Goal: Transaction & Acquisition: Purchase product/service

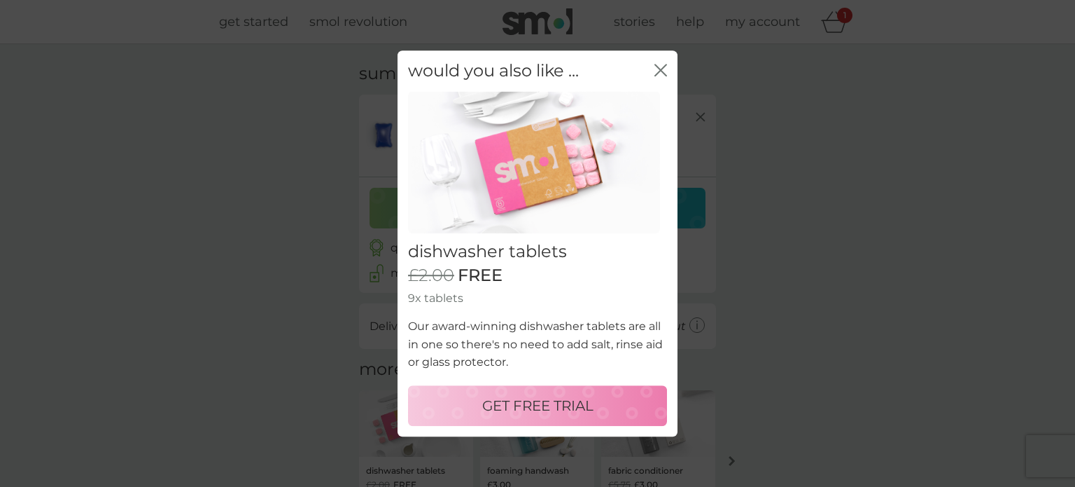
click at [655, 67] on icon "close" at bounding box center [661, 70] width 13 height 13
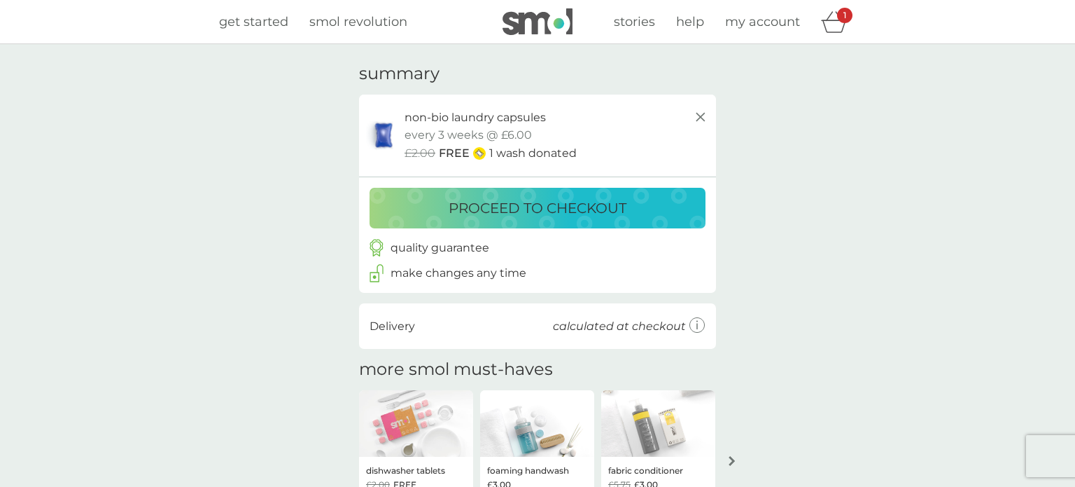
click at [592, 212] on p "proceed to checkout" at bounding box center [538, 208] width 178 height 22
click at [643, 201] on div "proceed to checkout" at bounding box center [538, 208] width 308 height 22
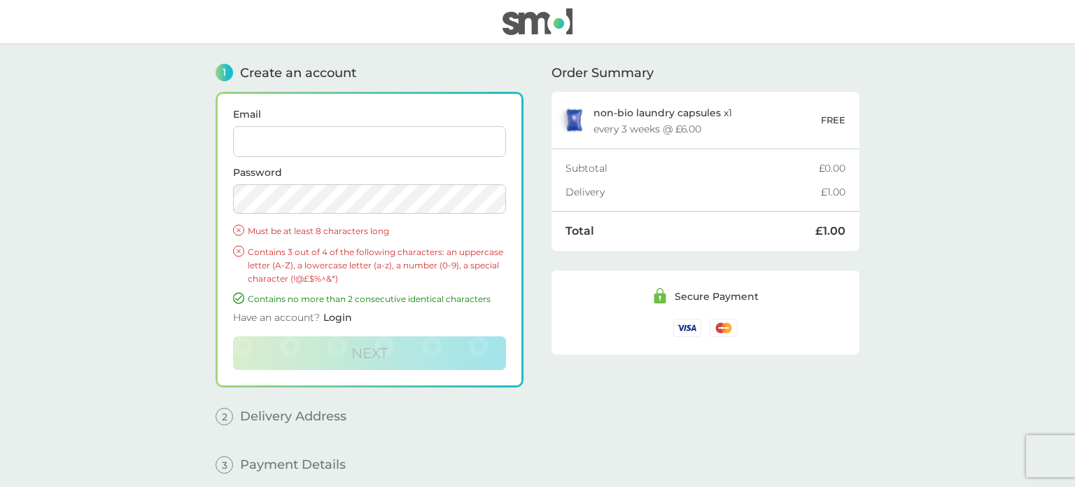
click at [308, 149] on input "Email" at bounding box center [369, 141] width 273 height 31
type input "cornwater.mcr@gmail.com"
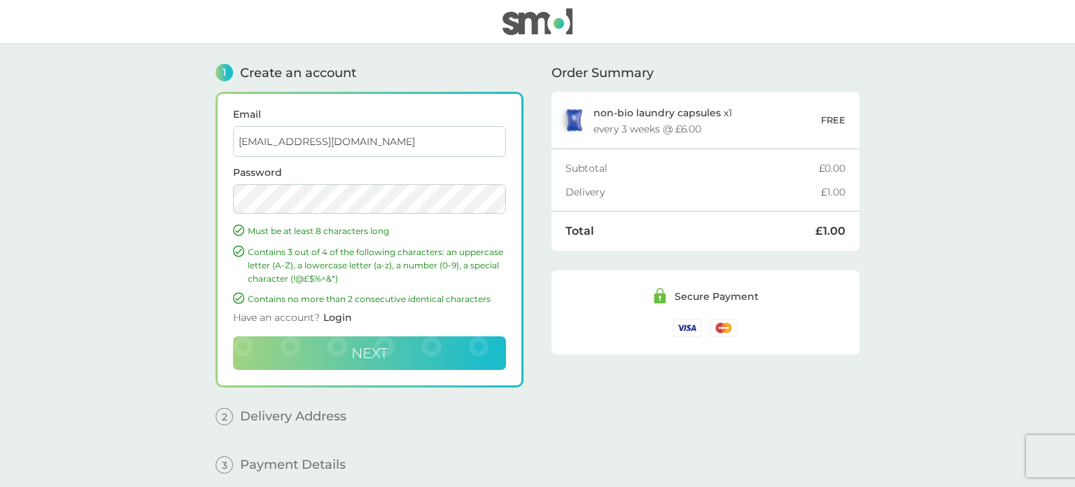
click at [361, 347] on span "Next" at bounding box center [369, 352] width 36 height 17
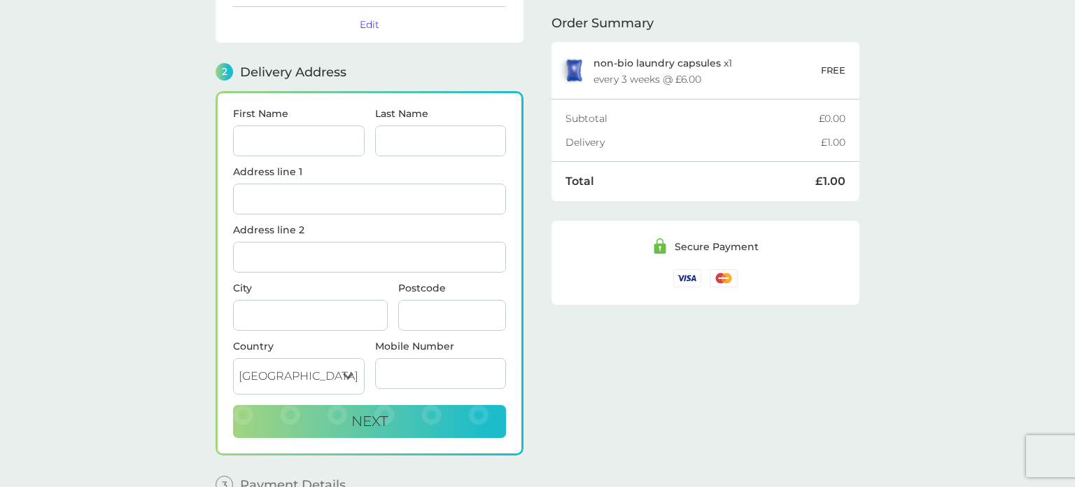
scroll to position [171, 0]
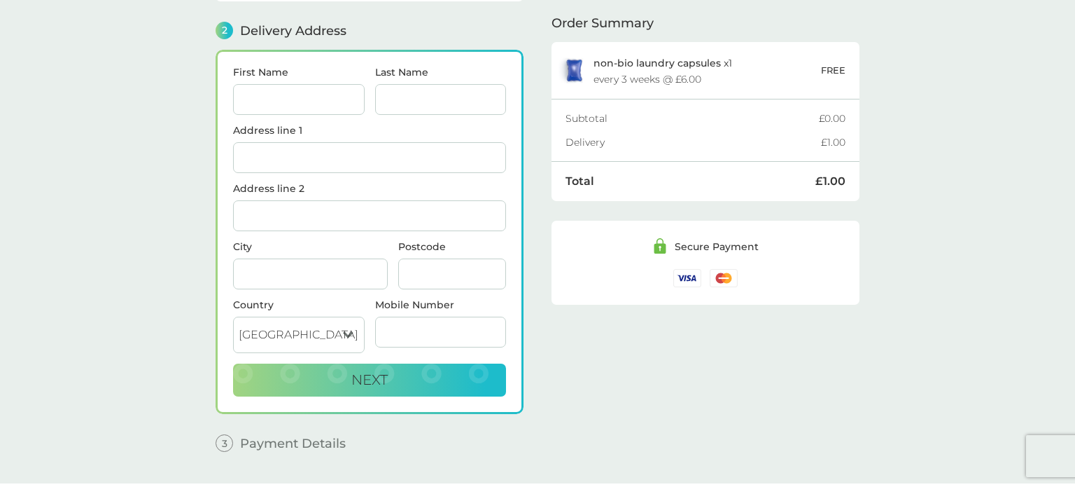
click at [337, 104] on input "First Name" at bounding box center [299, 99] width 132 height 31
type input "[PERSON_NAME]"
click at [388, 101] on input "Last Name" at bounding box center [441, 99] width 132 height 31
type input "[PERSON_NAME]"
click at [378, 161] on input "Address line 1" at bounding box center [369, 157] width 273 height 31
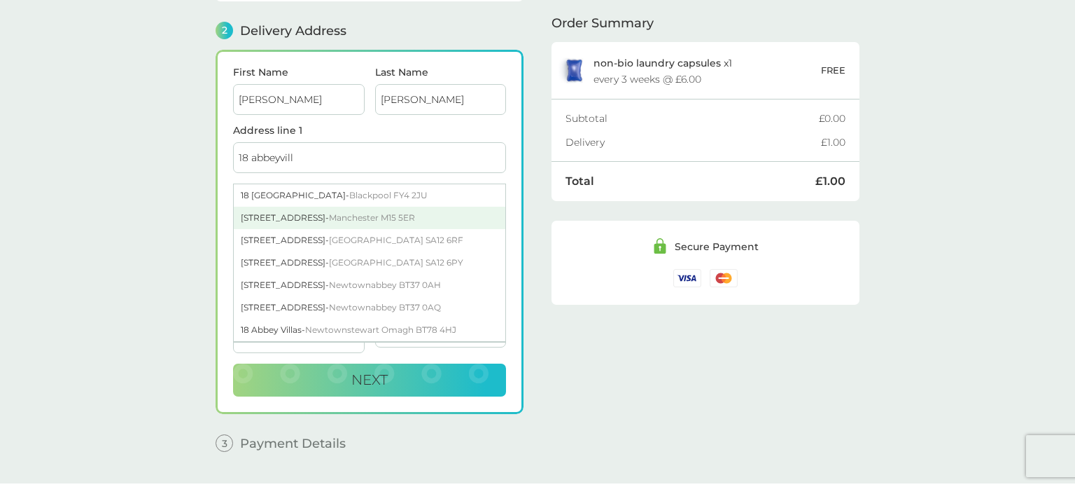
click at [370, 212] on span "Manchester M15 5ER" at bounding box center [372, 217] width 86 height 11
type input "[STREET_ADDRESS]"
type input "[GEOGRAPHIC_DATA]"
type input "M15 5ER"
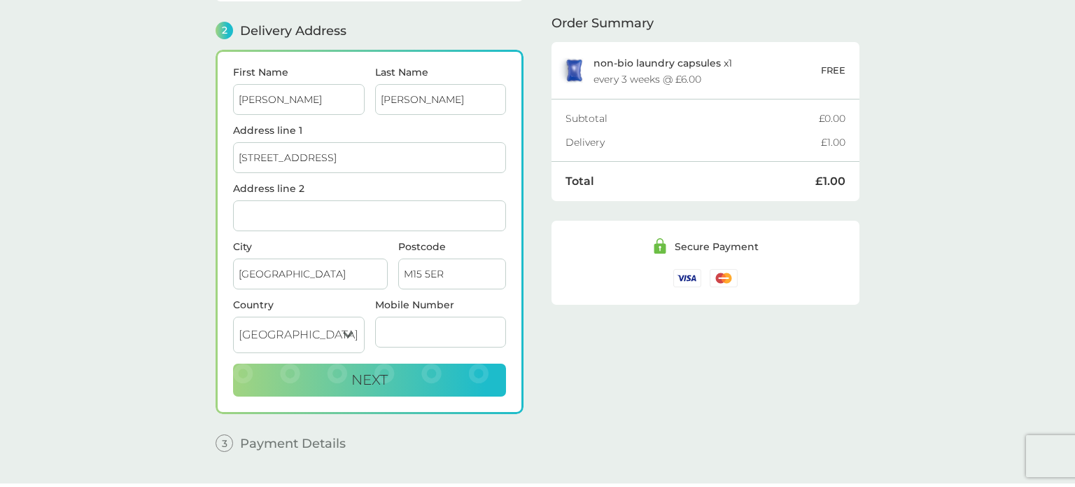
click at [384, 320] on input "Mobile Number" at bounding box center [441, 331] width 132 height 31
type input "07564633719"
click at [381, 371] on span "Next" at bounding box center [369, 379] width 36 height 17
checkbox input "true"
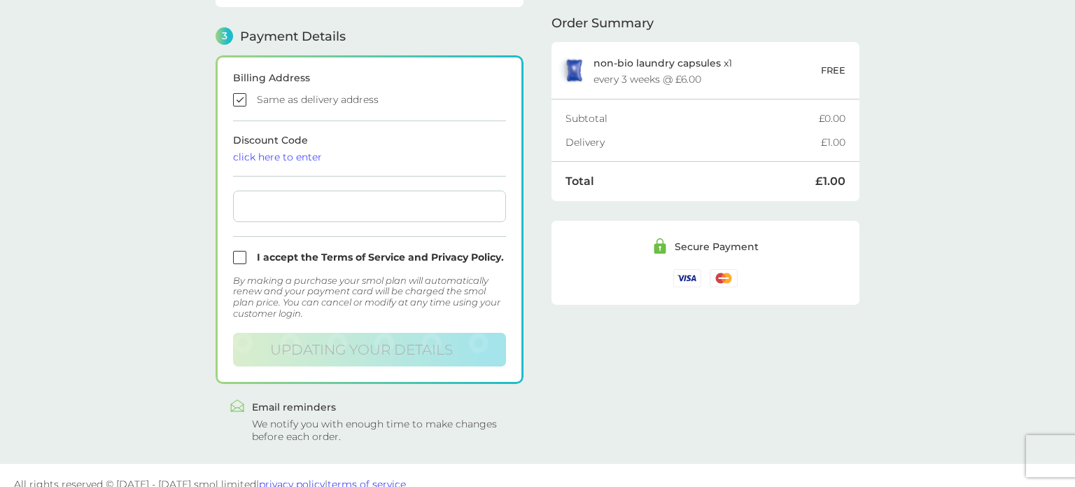
scroll to position [385, 0]
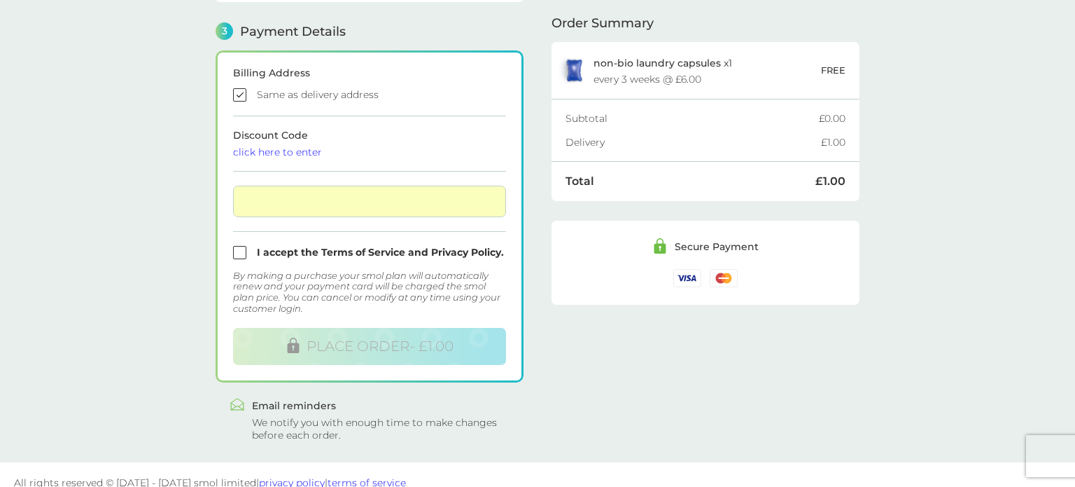
click at [243, 248] on input "checkbox" at bounding box center [369, 252] width 273 height 13
checkbox input "true"
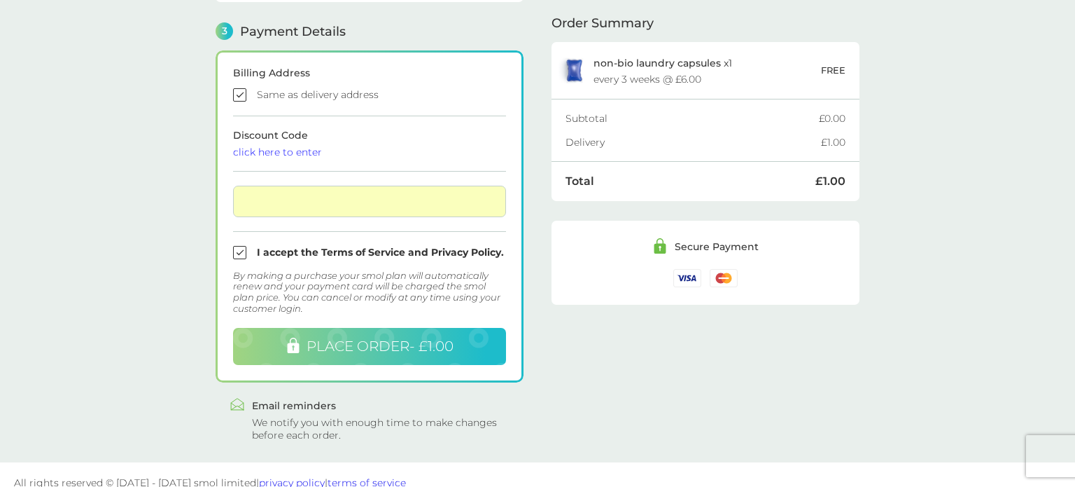
click at [386, 337] on span "PLACE ORDER - £1.00" at bounding box center [380, 345] width 147 height 17
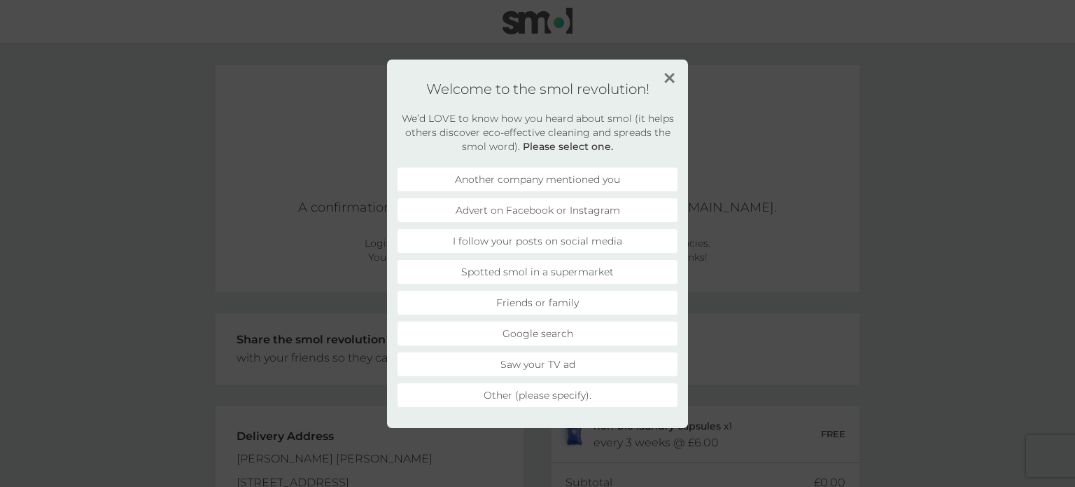
click at [521, 215] on li "Advert on Facebook or Instagram" at bounding box center [538, 210] width 280 height 24
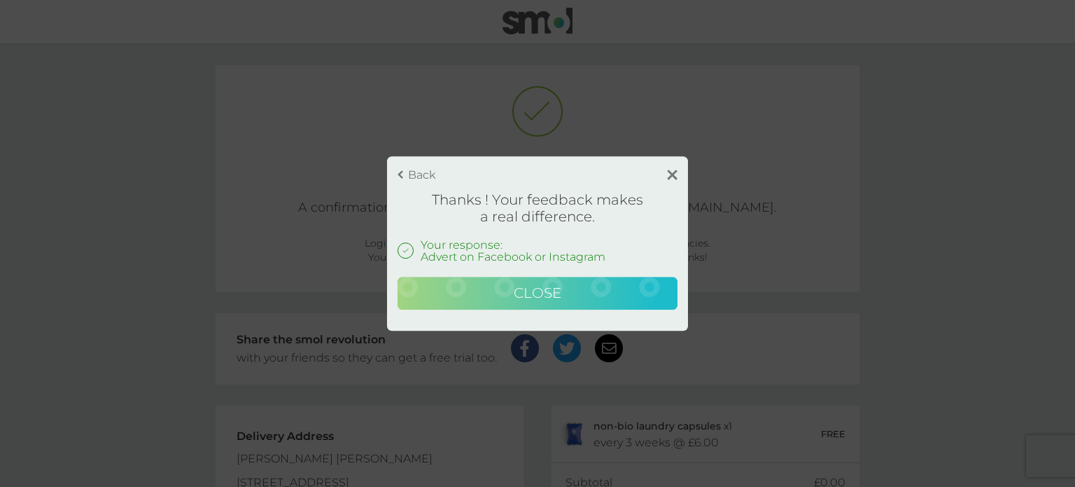
click at [552, 295] on span "Close" at bounding box center [538, 292] width 48 height 17
